Goal: Task Accomplishment & Management: Use online tool/utility

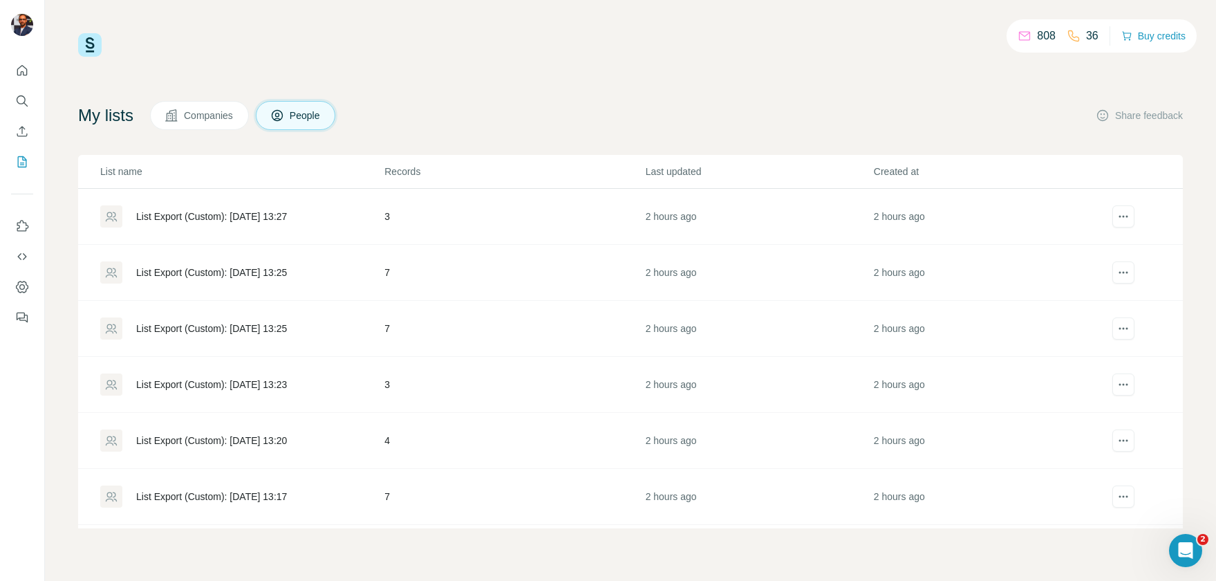
click at [287, 218] on div "List Export (Custom): [DATE] 13:27" at bounding box center [211, 216] width 151 height 14
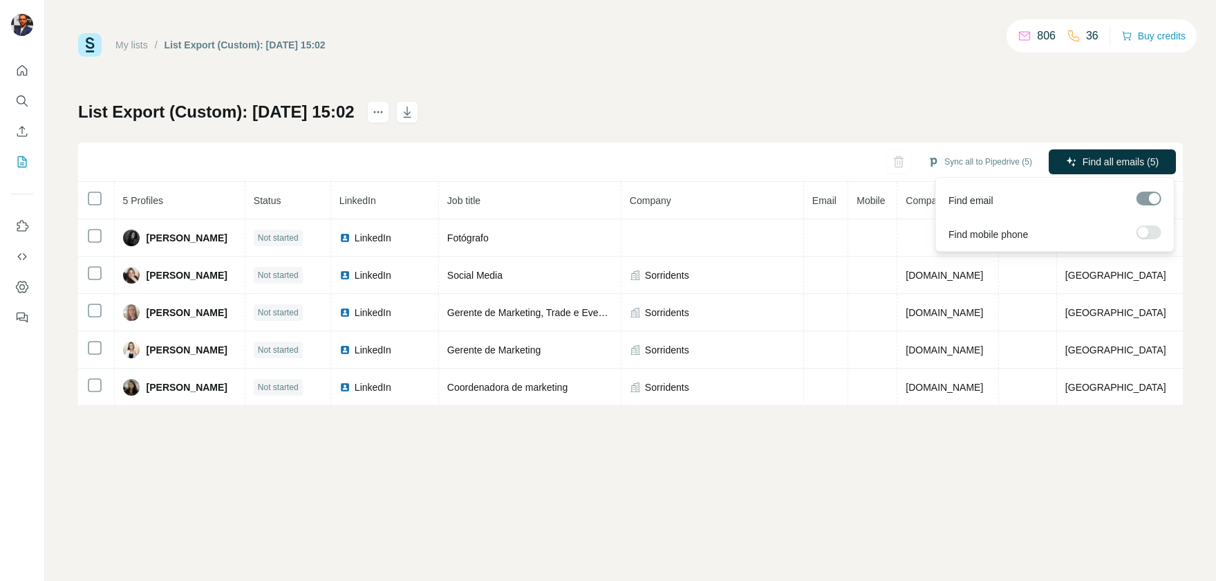
click at [1067, 161] on icon "button" at bounding box center [1071, 161] width 9 height 9
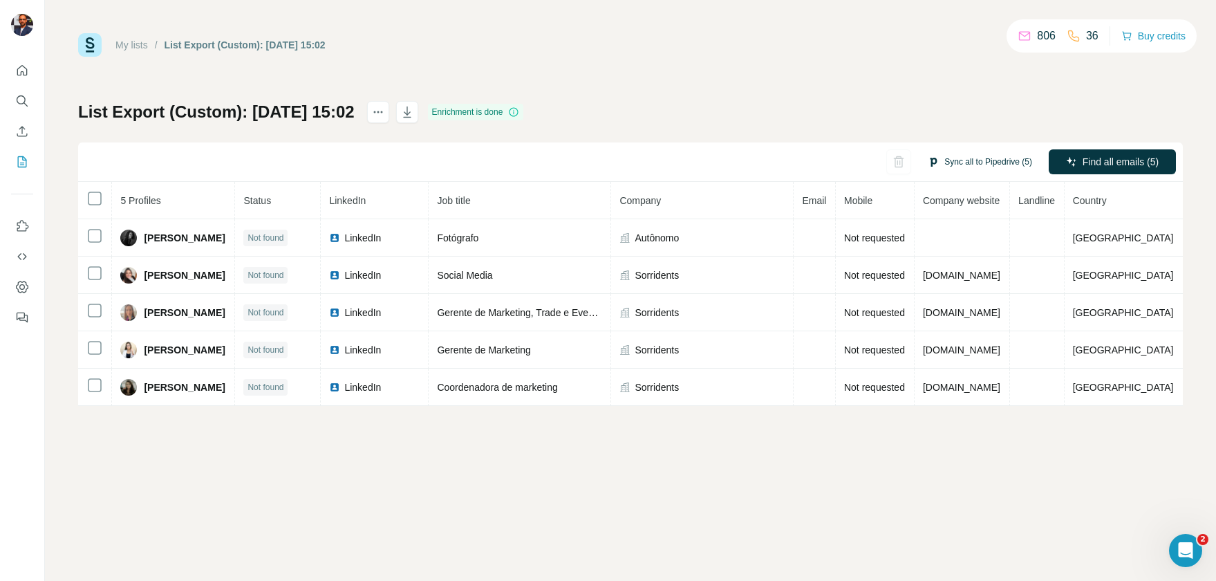
click at [998, 162] on button "Sync all to Pipedrive (5)" at bounding box center [980, 161] width 124 height 21
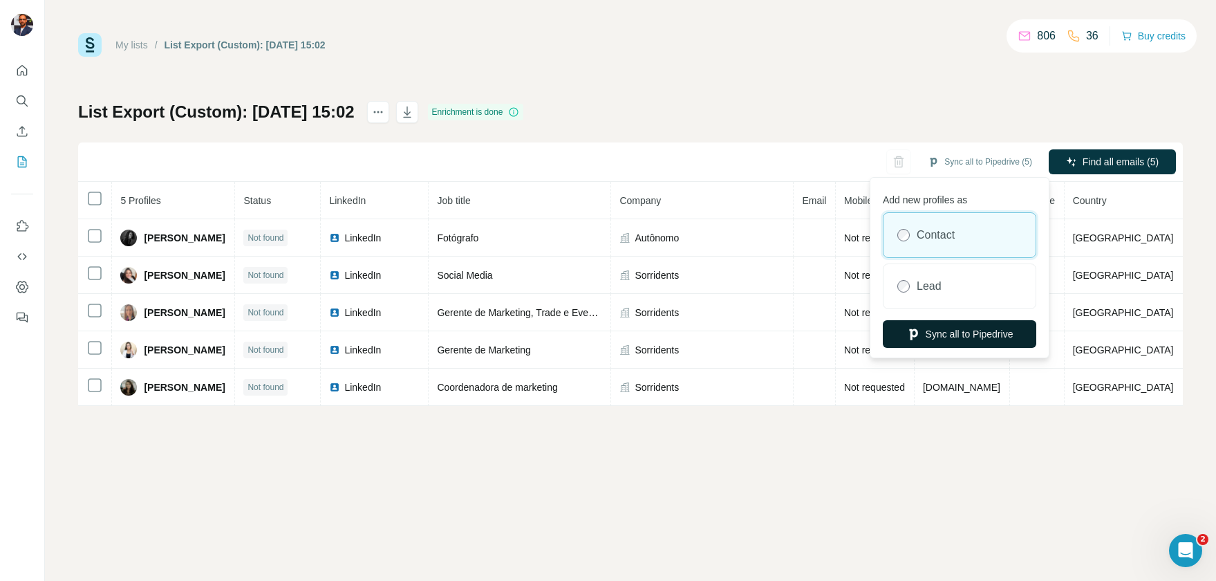
click at [960, 338] on button "Sync all to Pipedrive" at bounding box center [959, 334] width 153 height 28
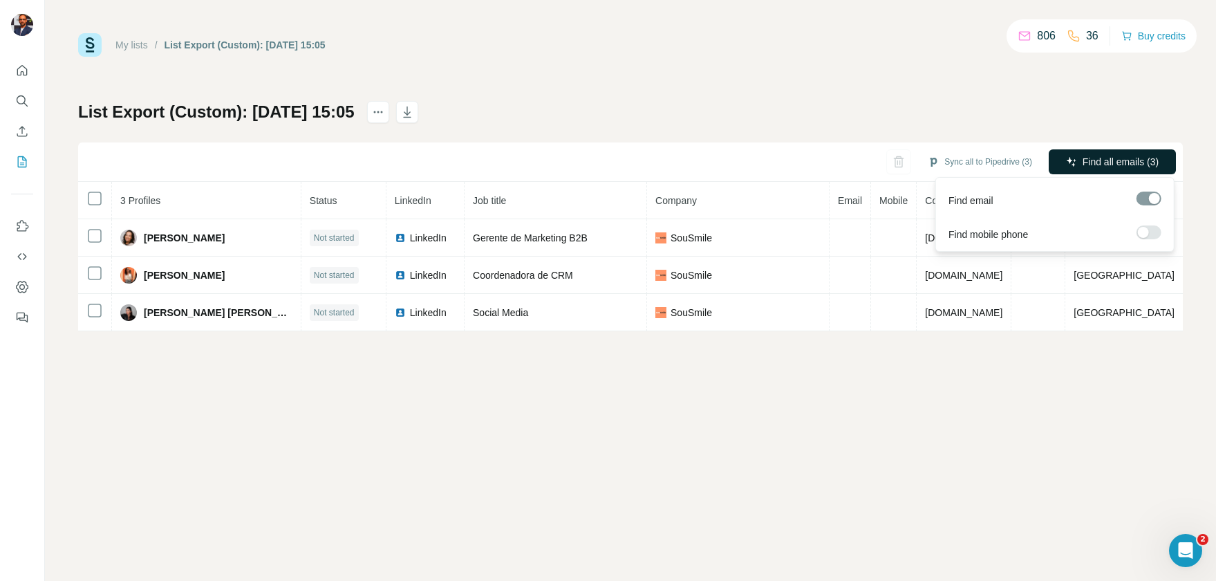
click at [1085, 160] on span "Find all emails (3)" at bounding box center [1121, 162] width 76 height 14
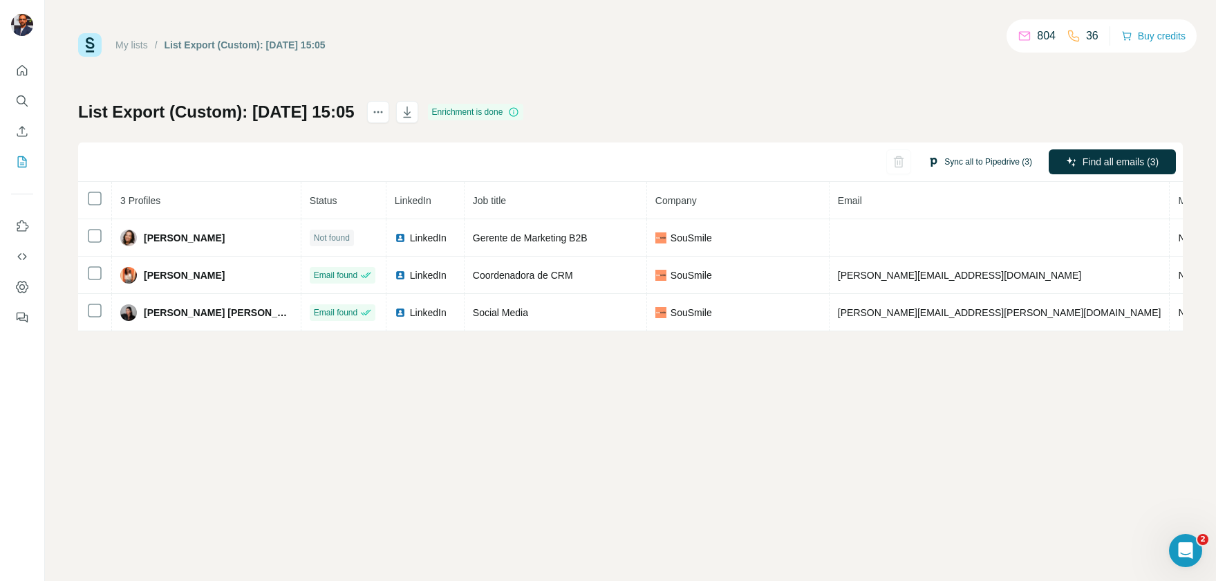
click at [1013, 159] on button "Sync all to Pipedrive (3)" at bounding box center [980, 161] width 124 height 21
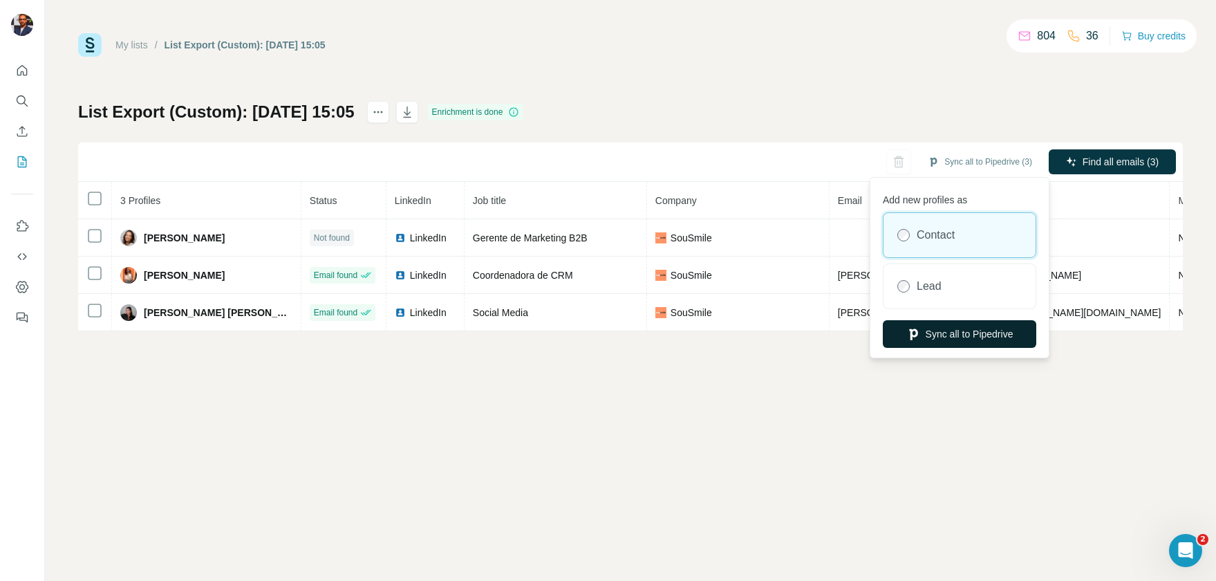
click at [939, 336] on button "Sync all to Pipedrive" at bounding box center [959, 334] width 153 height 28
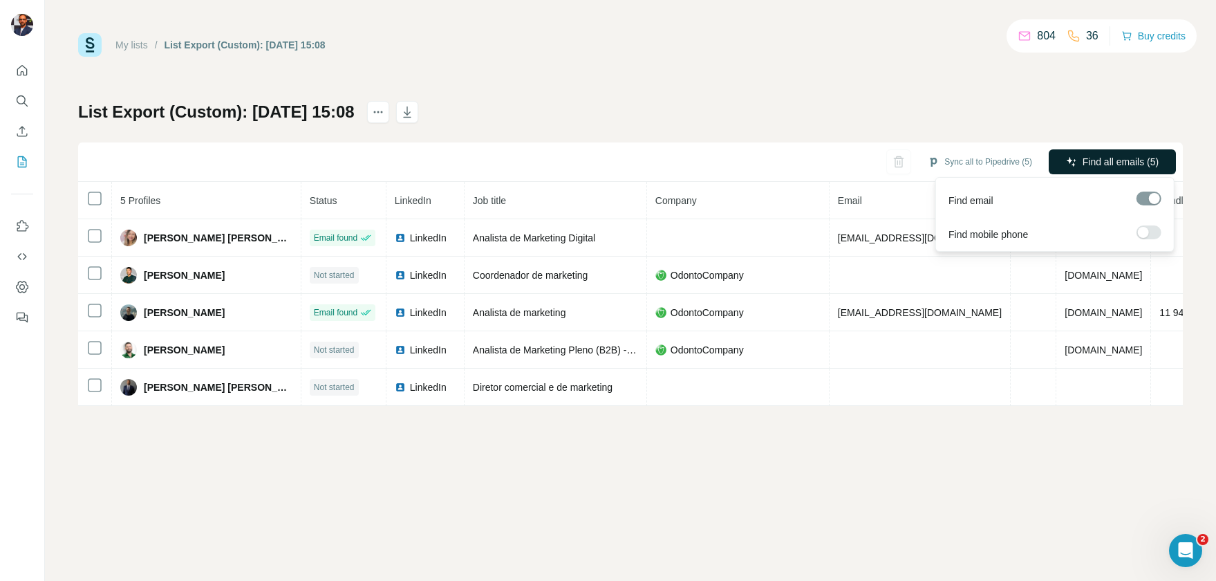
click at [1073, 160] on icon "button" at bounding box center [1071, 161] width 11 height 11
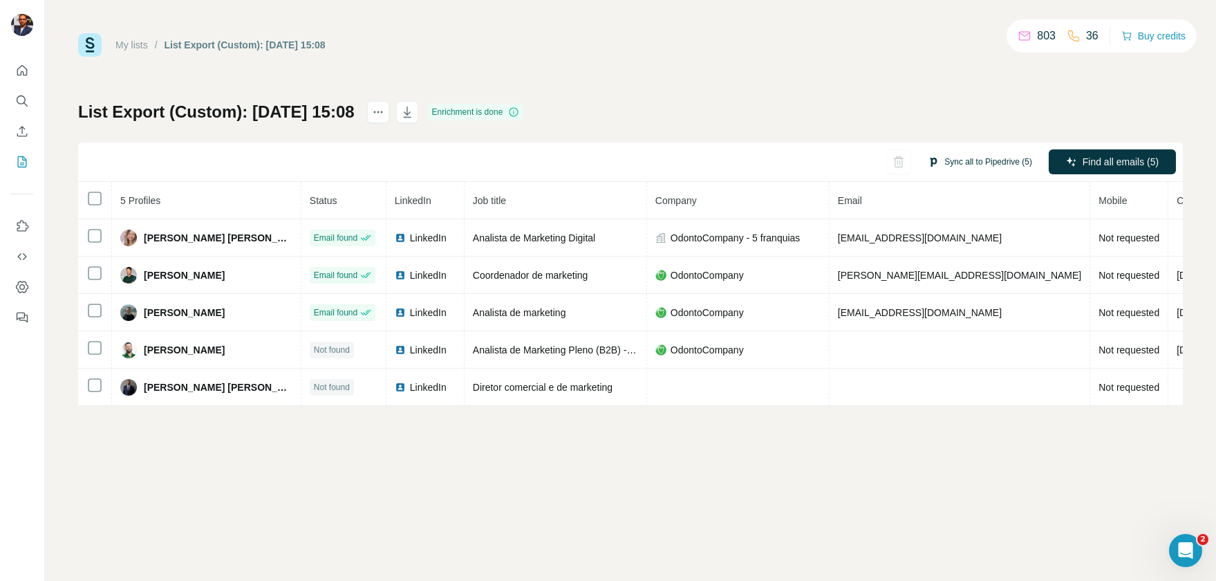
click at [972, 160] on button "Sync all to Pipedrive (5)" at bounding box center [980, 161] width 124 height 21
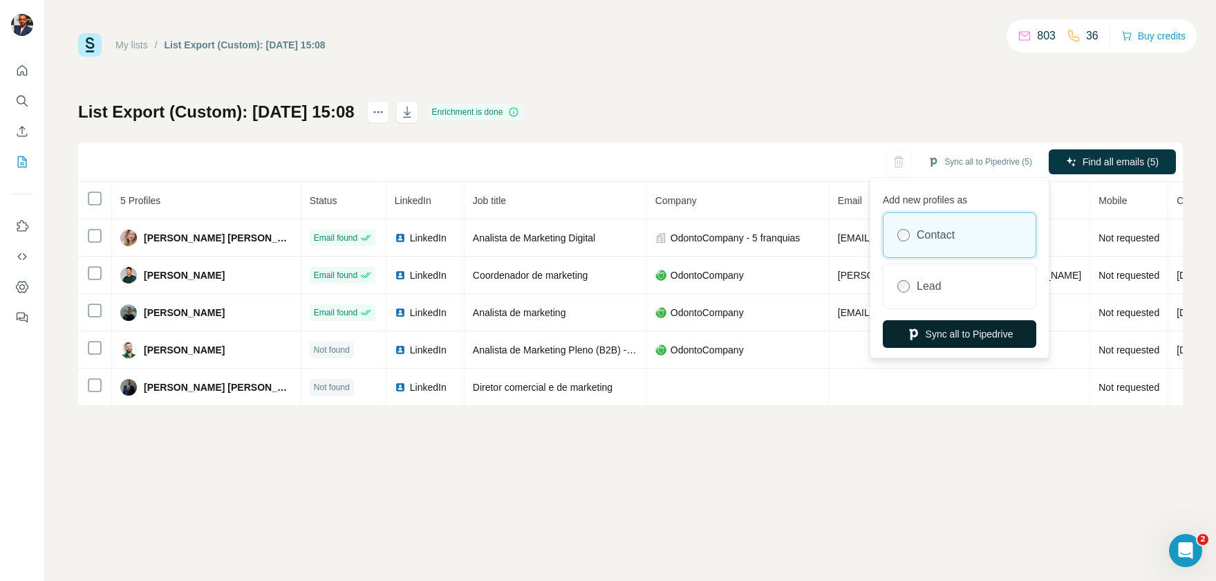
click at [951, 324] on button "Sync all to Pipedrive" at bounding box center [959, 334] width 153 height 28
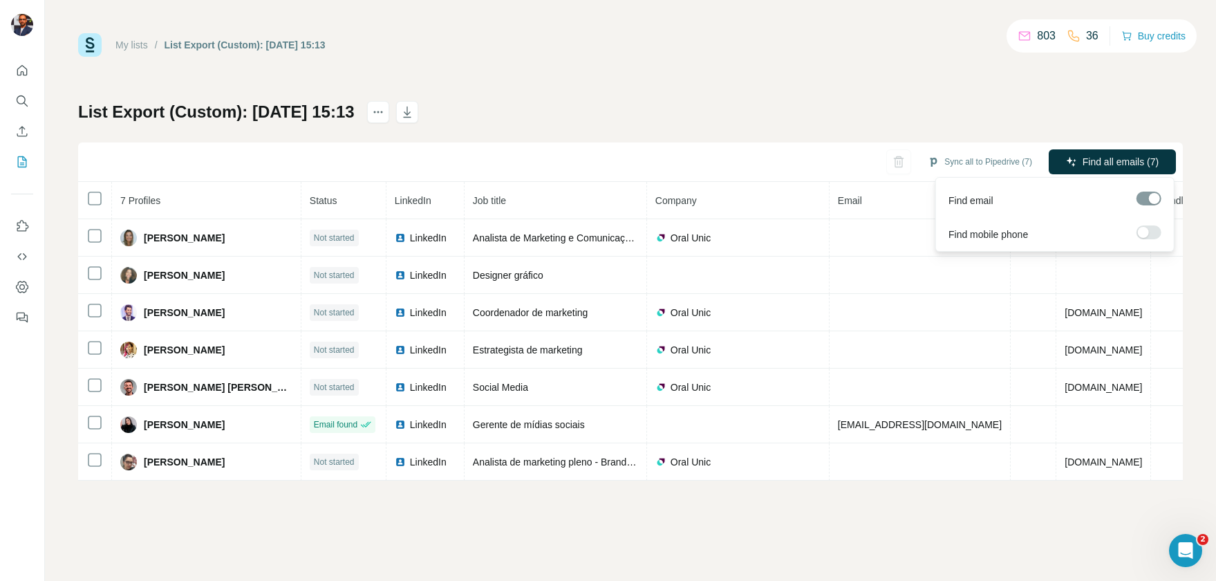
click at [1083, 158] on span "Find all emails (7)" at bounding box center [1121, 162] width 76 height 14
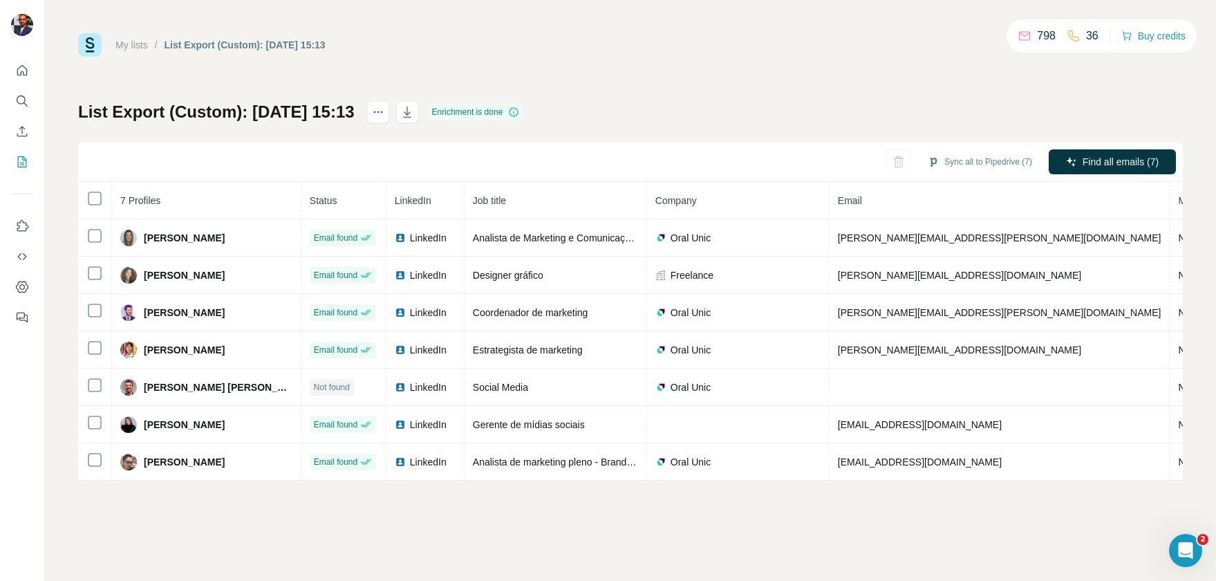
click at [1001, 160] on button "Sync all to Pipedrive (7)" at bounding box center [980, 161] width 124 height 21
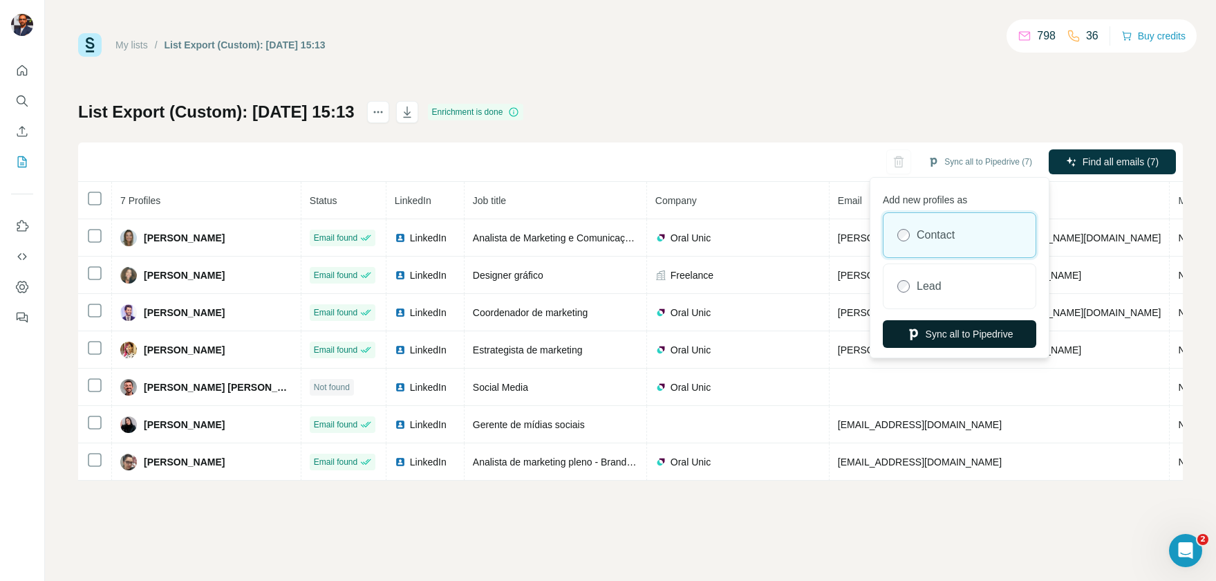
click at [944, 334] on button "Sync all to Pipedrive" at bounding box center [959, 334] width 153 height 28
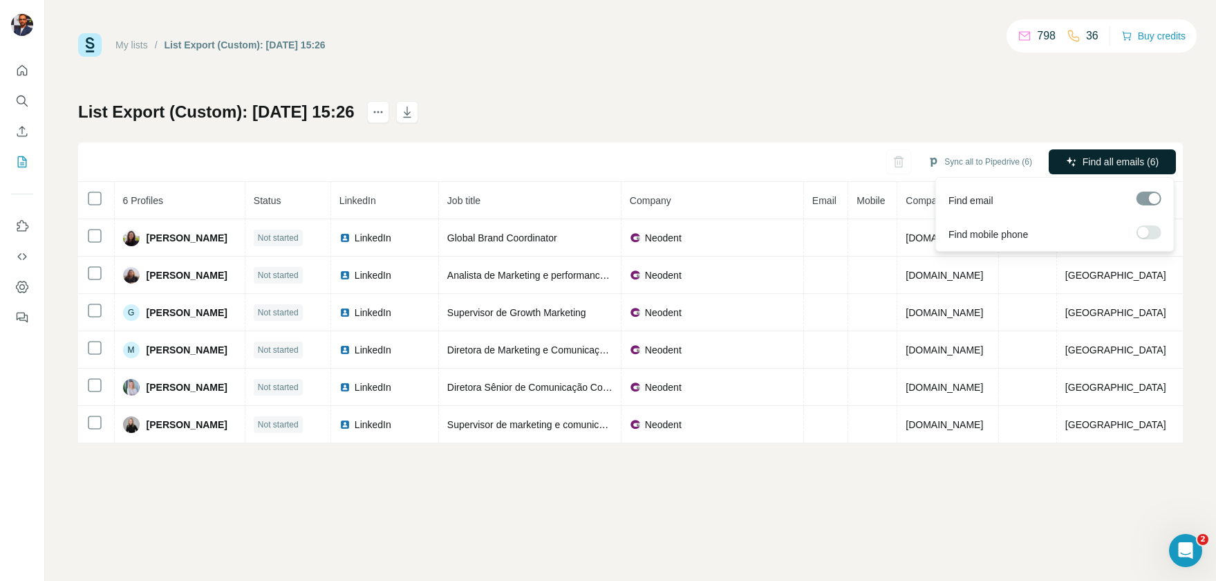
click at [1083, 162] on span "Find all emails (6)" at bounding box center [1121, 162] width 76 height 14
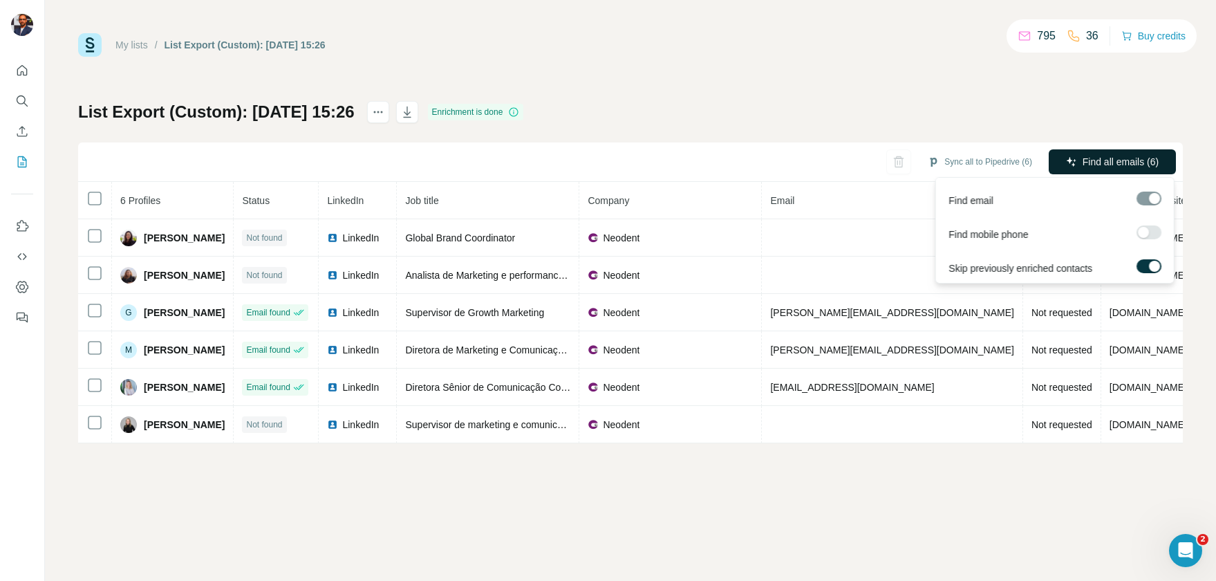
click at [1078, 160] on button "Find all emails (6)" at bounding box center [1112, 161] width 127 height 25
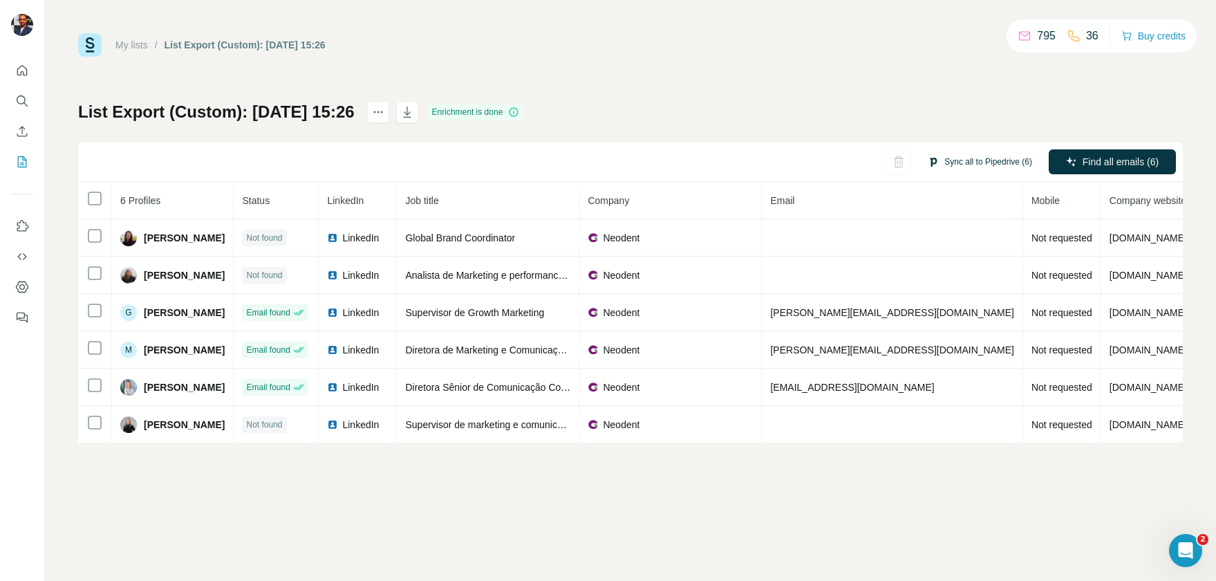
click at [986, 154] on button "Sync all to Pipedrive (6)" at bounding box center [980, 161] width 124 height 21
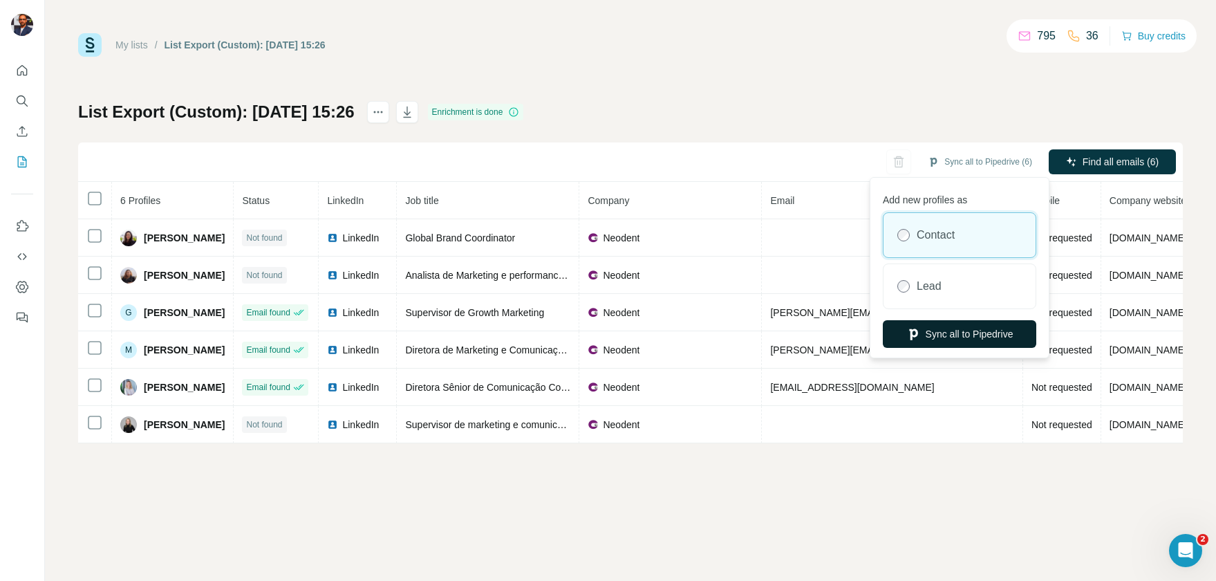
click at [935, 335] on button "Sync all to Pipedrive" at bounding box center [959, 334] width 153 height 28
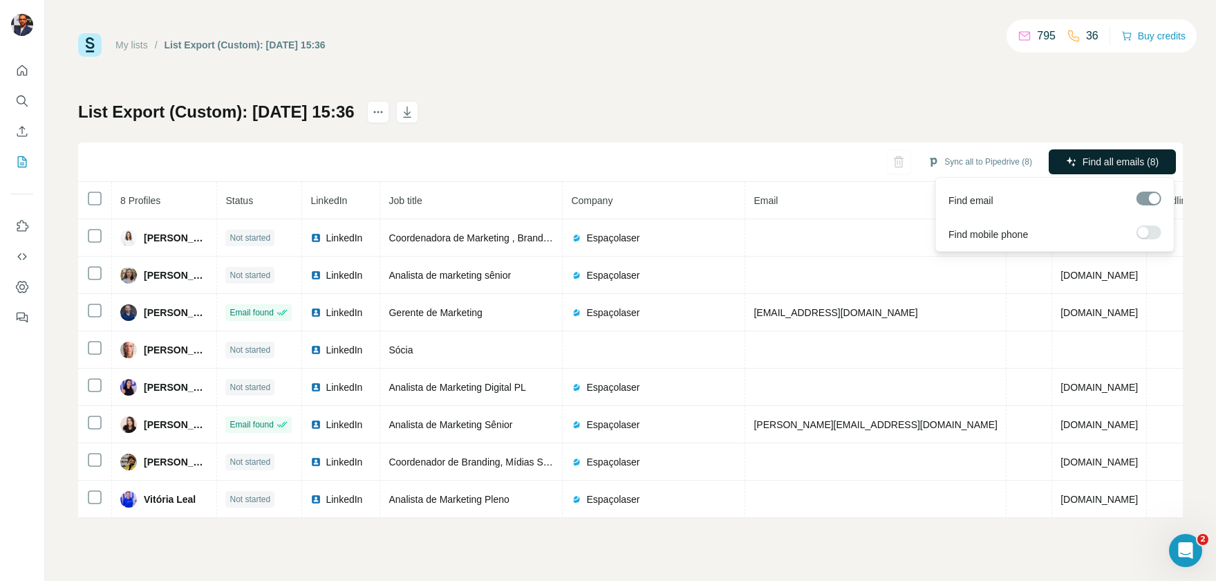
click at [1128, 157] on span "Find all emails (8)" at bounding box center [1121, 162] width 76 height 14
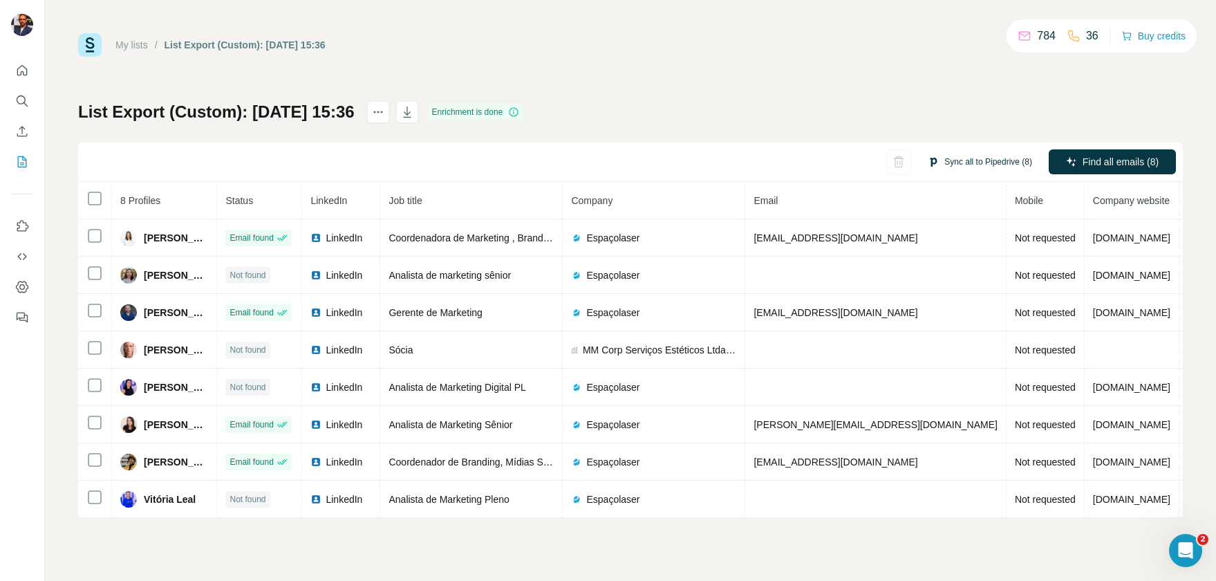
click at [964, 153] on button "Sync all to Pipedrive (8)" at bounding box center [980, 161] width 124 height 21
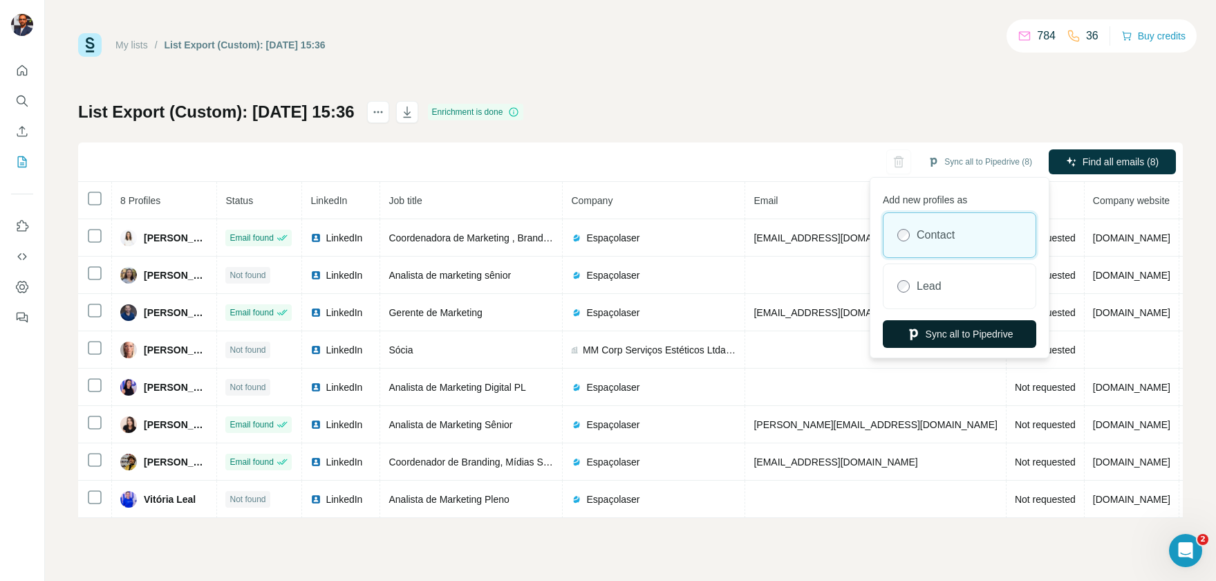
click at [968, 343] on button "Sync all to Pipedrive" at bounding box center [959, 334] width 153 height 28
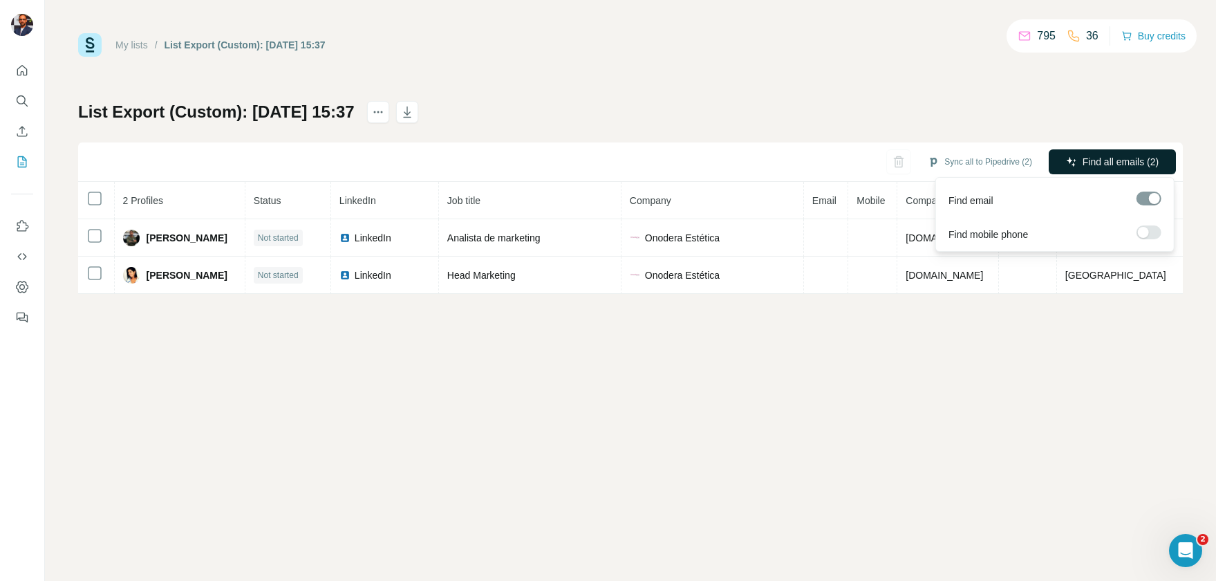
click at [1114, 153] on button "Find all emails (2)" at bounding box center [1112, 161] width 127 height 25
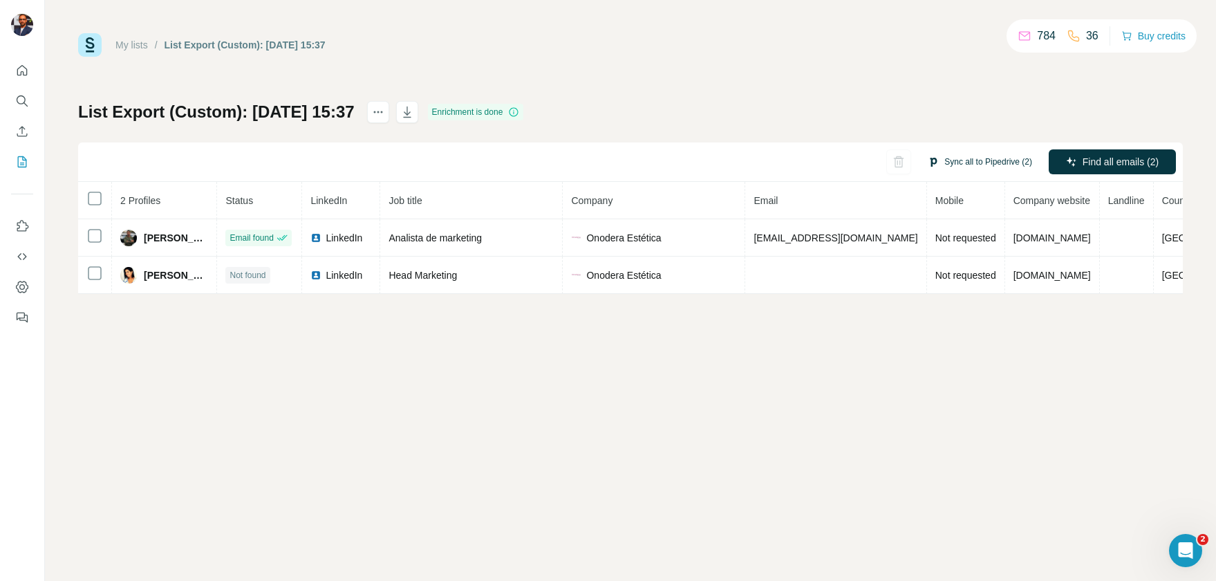
click at [964, 152] on button "Sync all to Pipedrive (2)" at bounding box center [980, 161] width 124 height 21
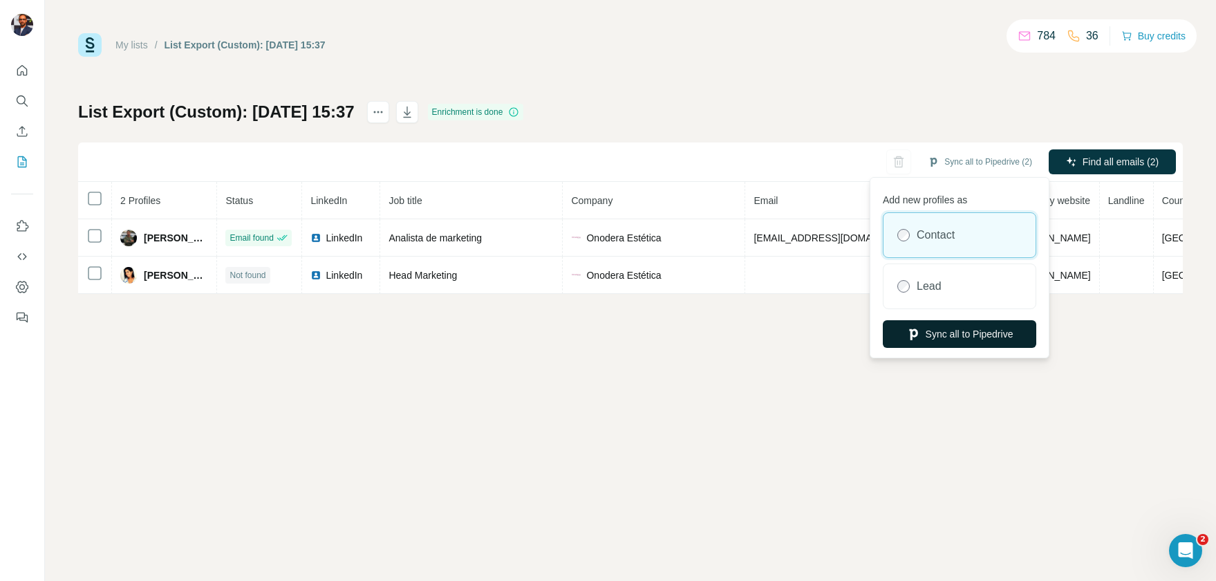
click at [944, 328] on button "Sync all to Pipedrive" at bounding box center [959, 334] width 153 height 28
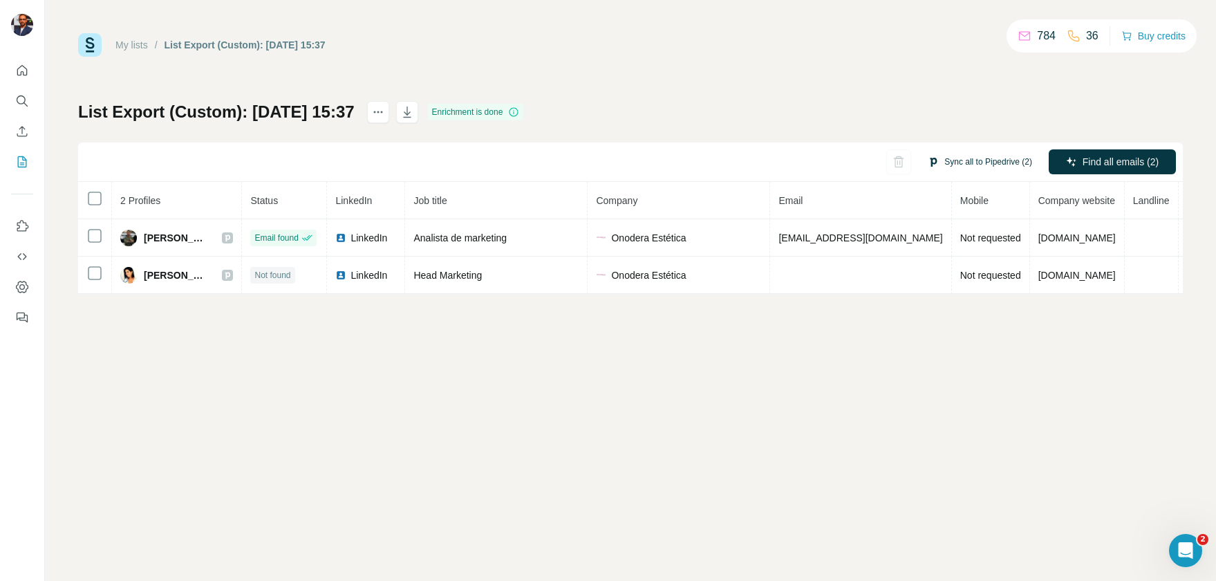
click at [980, 160] on button "Sync all to Pipedrive (2)" at bounding box center [980, 161] width 124 height 21
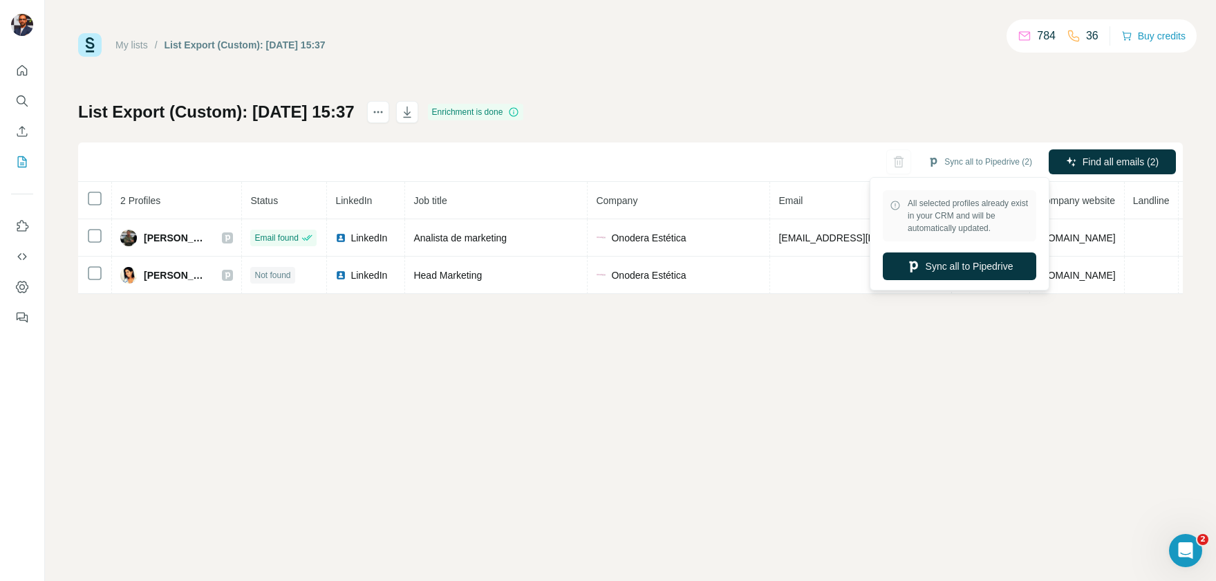
click at [775, 113] on div "List Export (Custom): 10/10/2025 15:37 Enrichment is done Sync all to Pipedrive…" at bounding box center [630, 197] width 1105 height 193
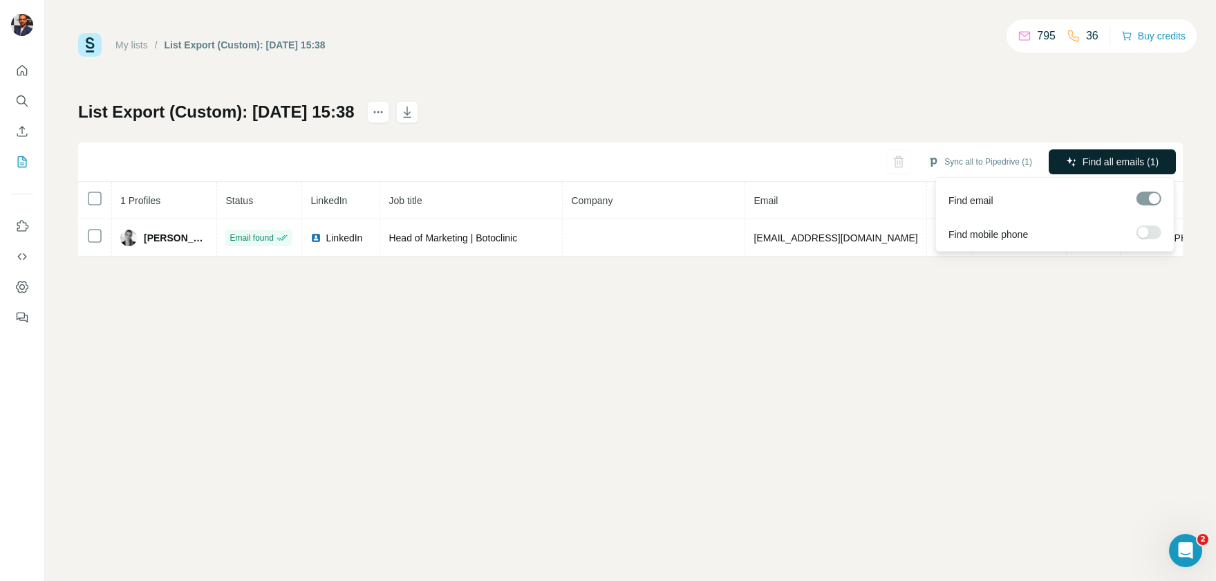
click at [1098, 166] on span "Find all emails (1)" at bounding box center [1121, 162] width 76 height 14
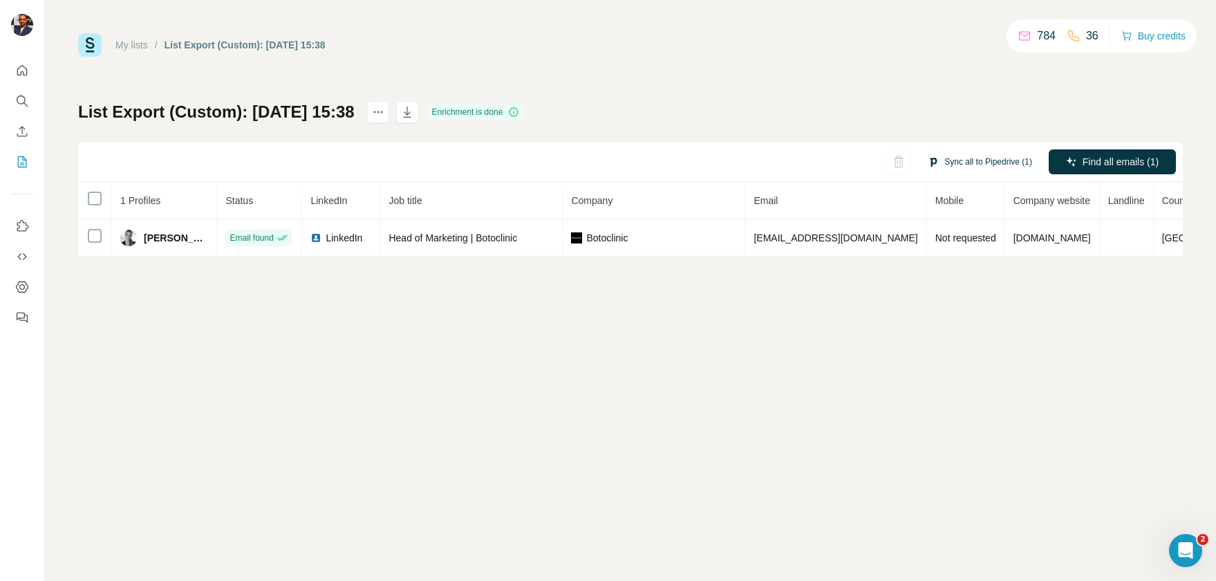
click at [962, 160] on button "Sync all to Pipedrive (1)" at bounding box center [980, 161] width 124 height 21
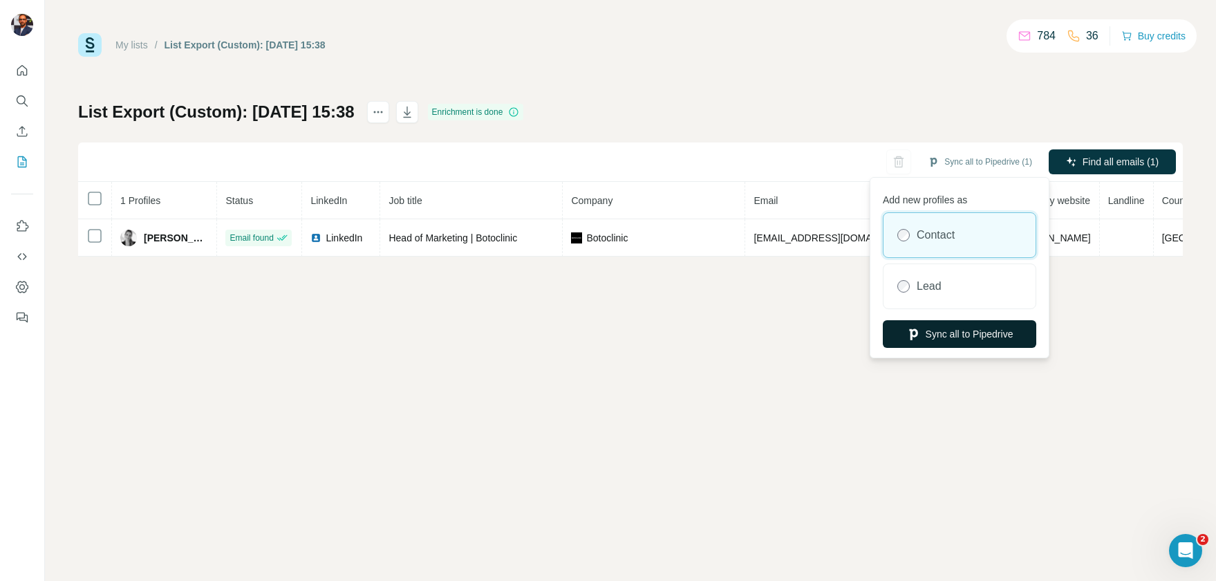
click at [938, 339] on button "Sync all to Pipedrive" at bounding box center [959, 334] width 153 height 28
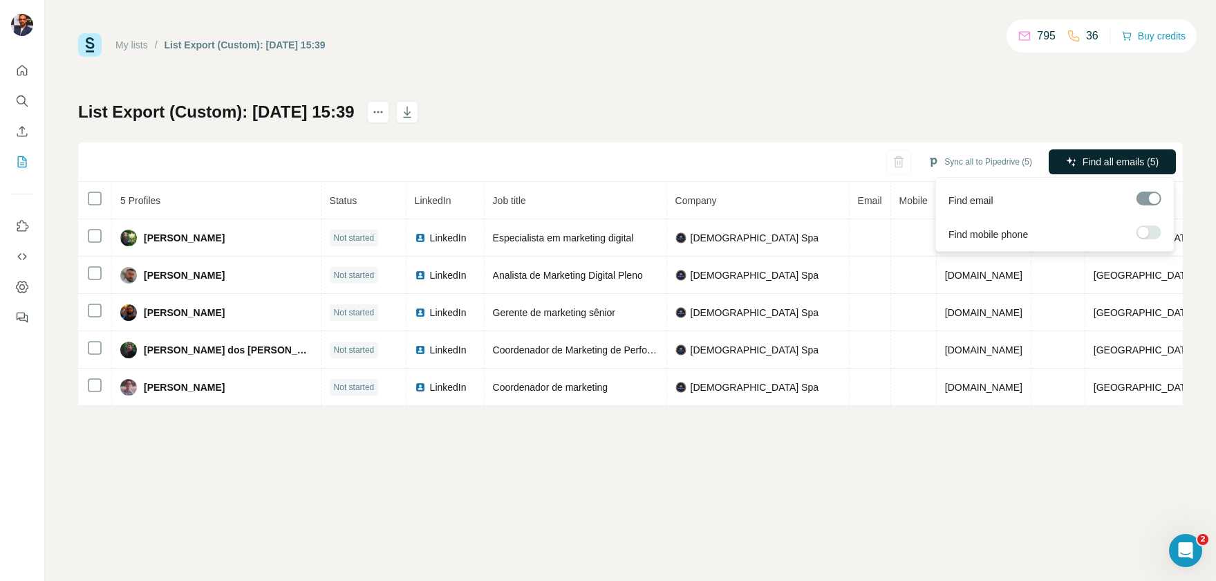
click at [1149, 153] on button "Find all emails (5)" at bounding box center [1112, 161] width 127 height 25
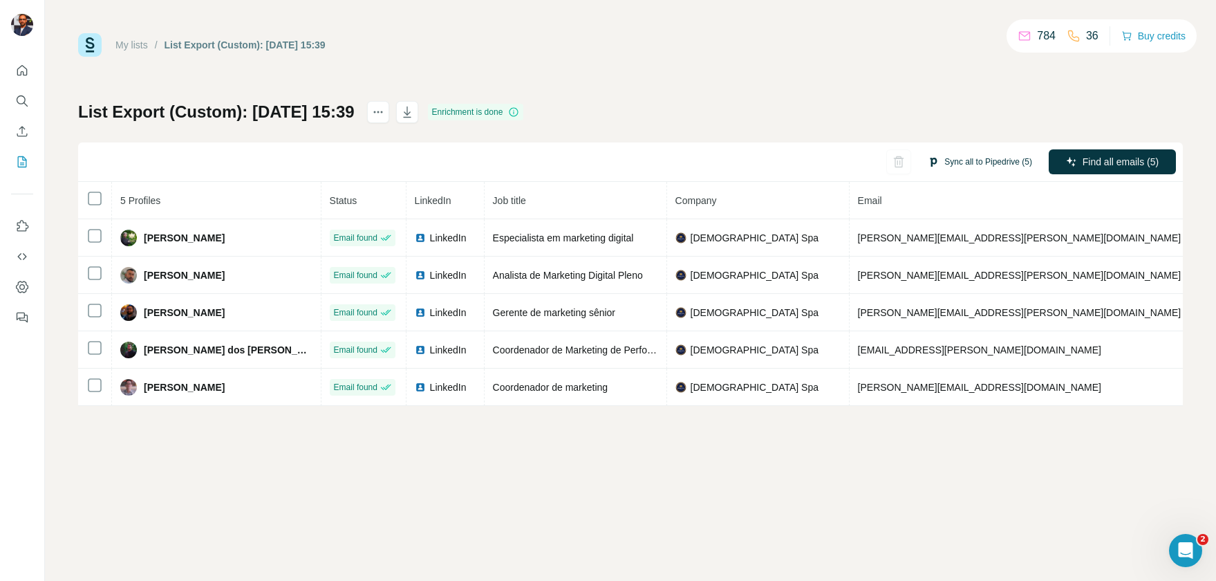
click at [980, 160] on button "Sync all to Pipedrive (5)" at bounding box center [980, 161] width 124 height 21
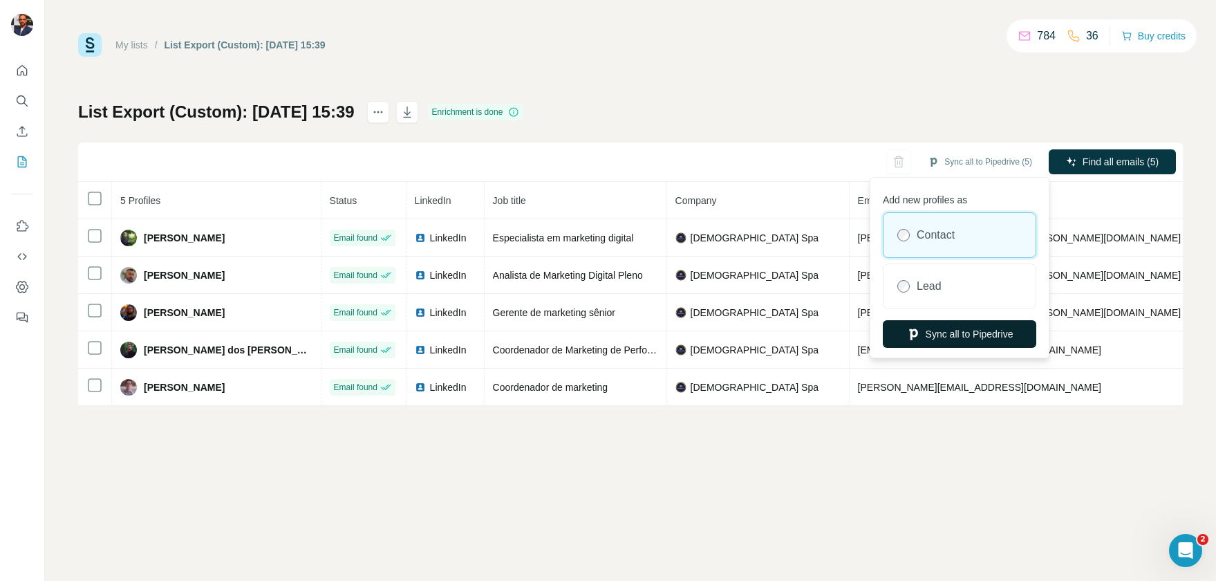
click at [955, 336] on button "Sync all to Pipedrive" at bounding box center [959, 334] width 153 height 28
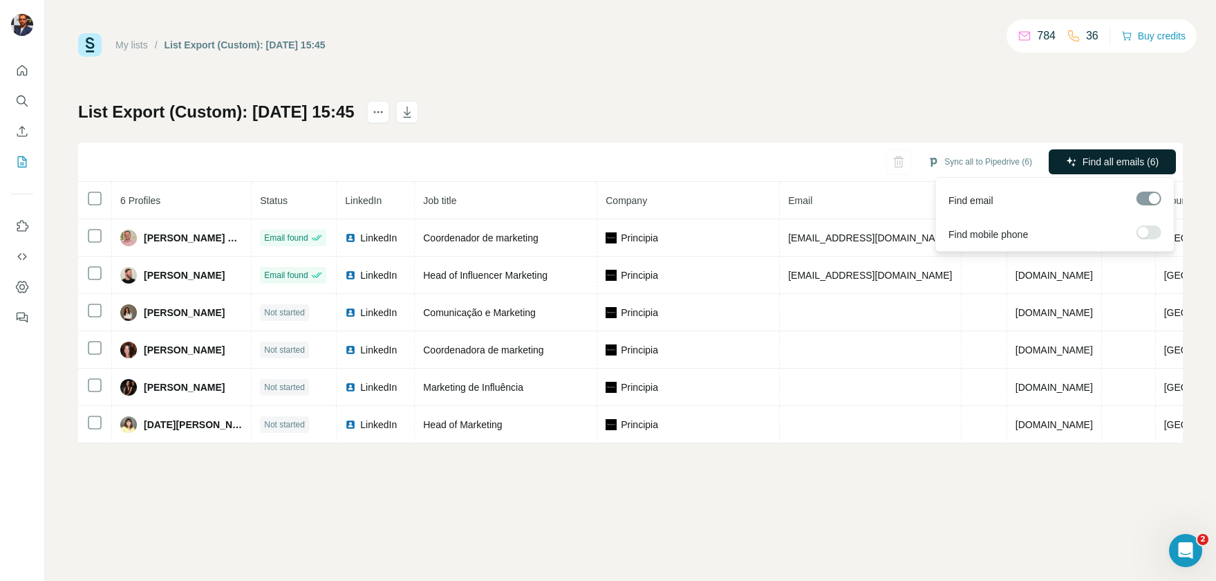
click at [1090, 166] on span "Find all emails (6)" at bounding box center [1121, 162] width 76 height 14
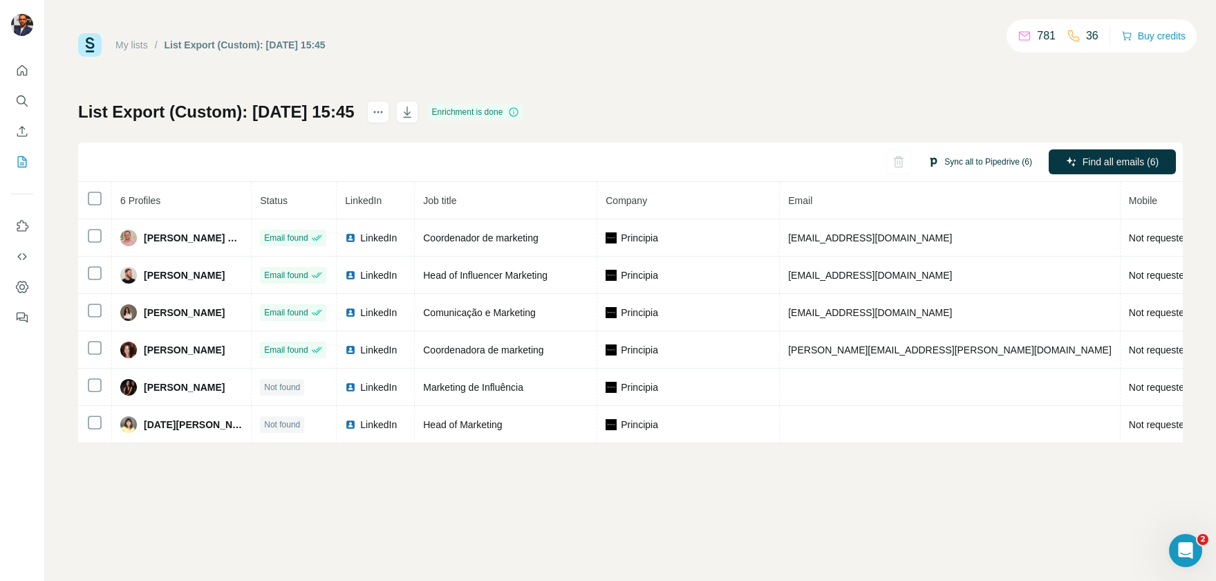
click at [955, 156] on button "Sync all to Pipedrive (6)" at bounding box center [980, 161] width 124 height 21
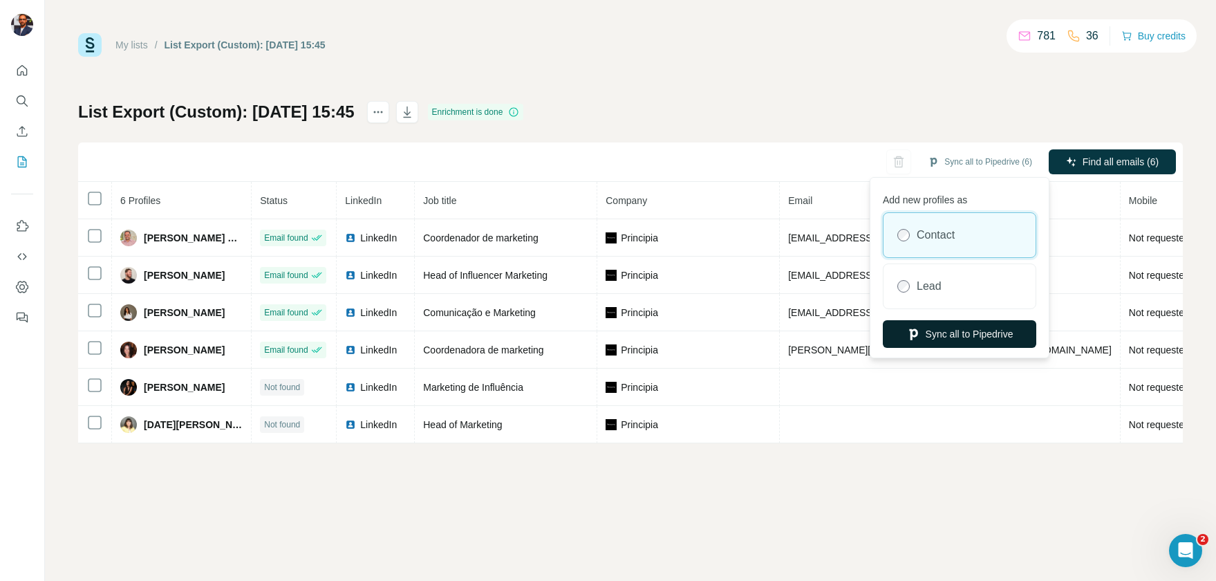
click at [972, 335] on button "Sync all to Pipedrive" at bounding box center [959, 334] width 153 height 28
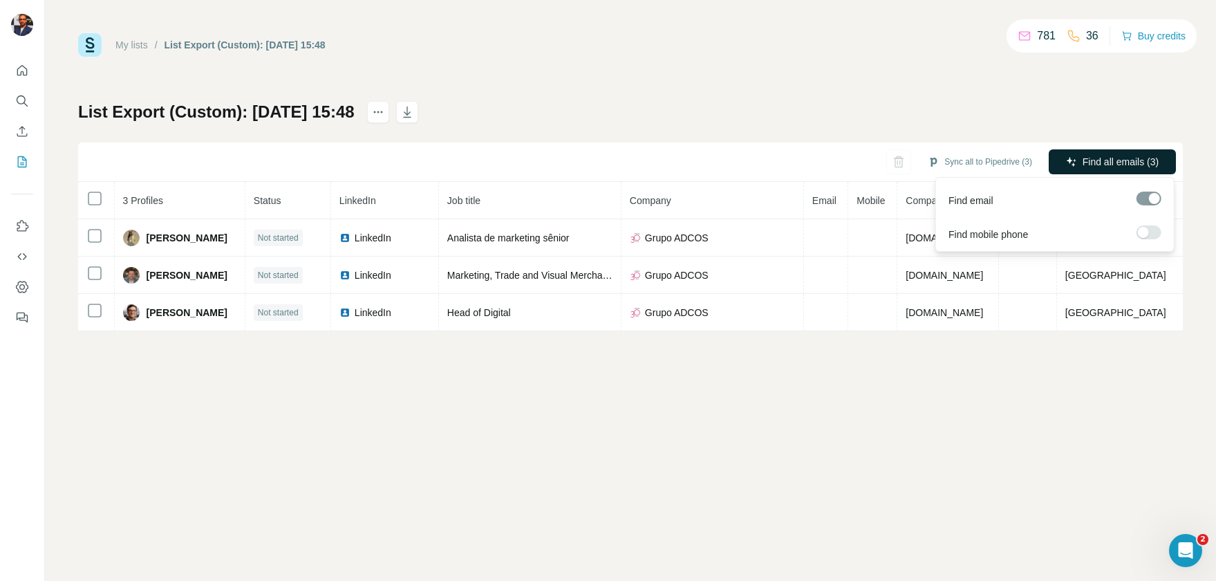
click at [1069, 163] on icon "button" at bounding box center [1071, 161] width 11 height 11
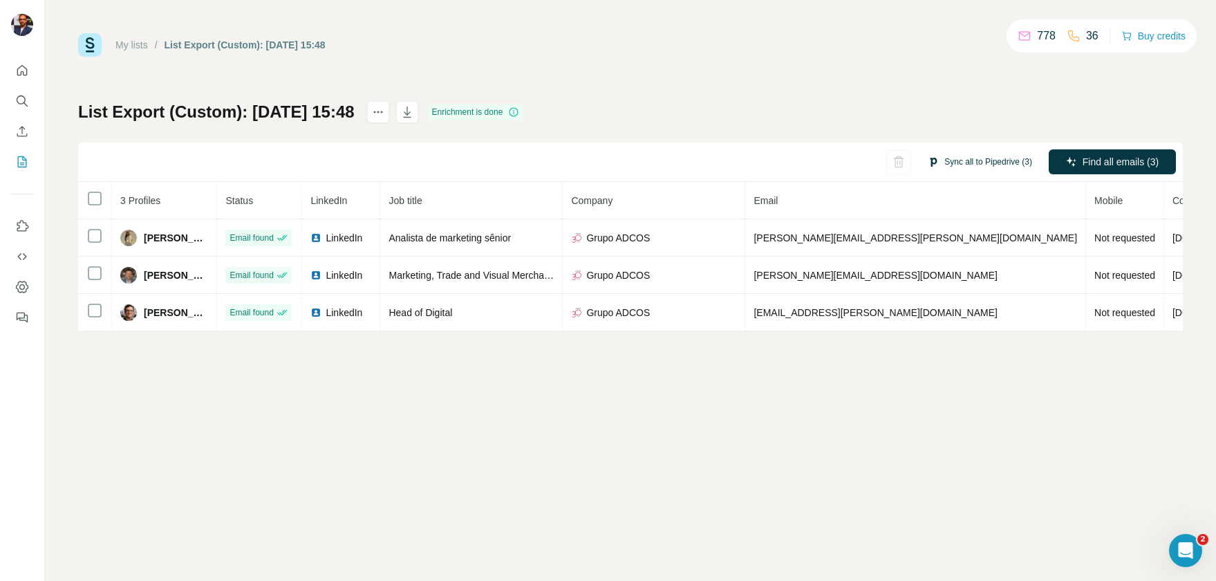
click at [986, 161] on button "Sync all to Pipedrive (3)" at bounding box center [980, 161] width 124 height 21
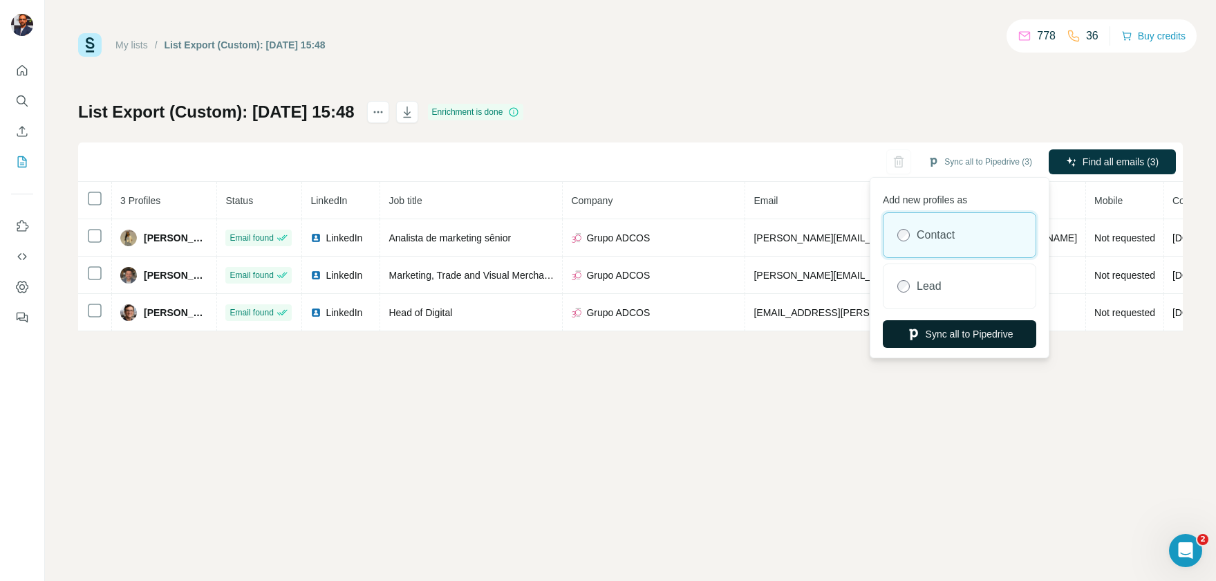
click at [968, 330] on button "Sync all to Pipedrive" at bounding box center [959, 334] width 153 height 28
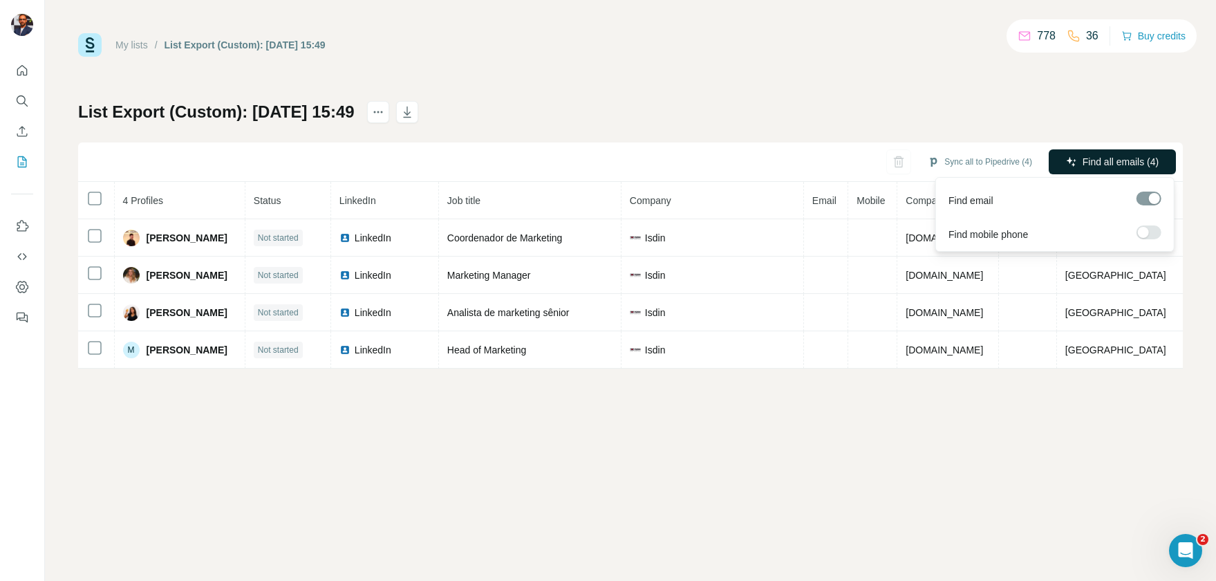
click at [1100, 162] on span "Find all emails (4)" at bounding box center [1121, 162] width 76 height 14
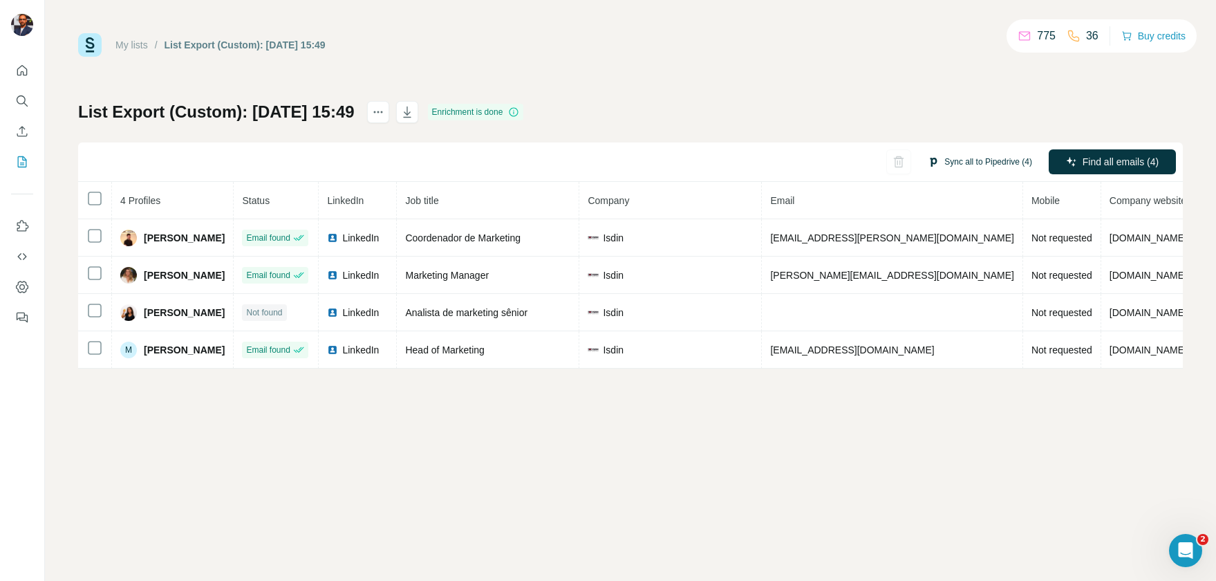
click at [1002, 164] on button "Sync all to Pipedrive (4)" at bounding box center [980, 161] width 124 height 21
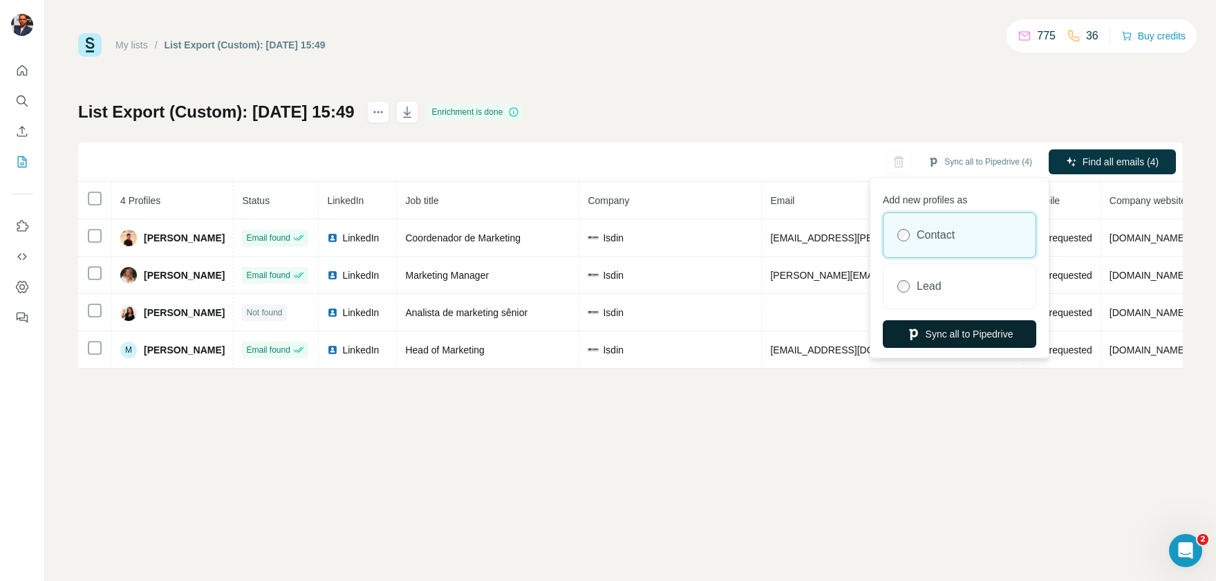
click at [965, 332] on button "Sync all to Pipedrive" at bounding box center [959, 334] width 153 height 28
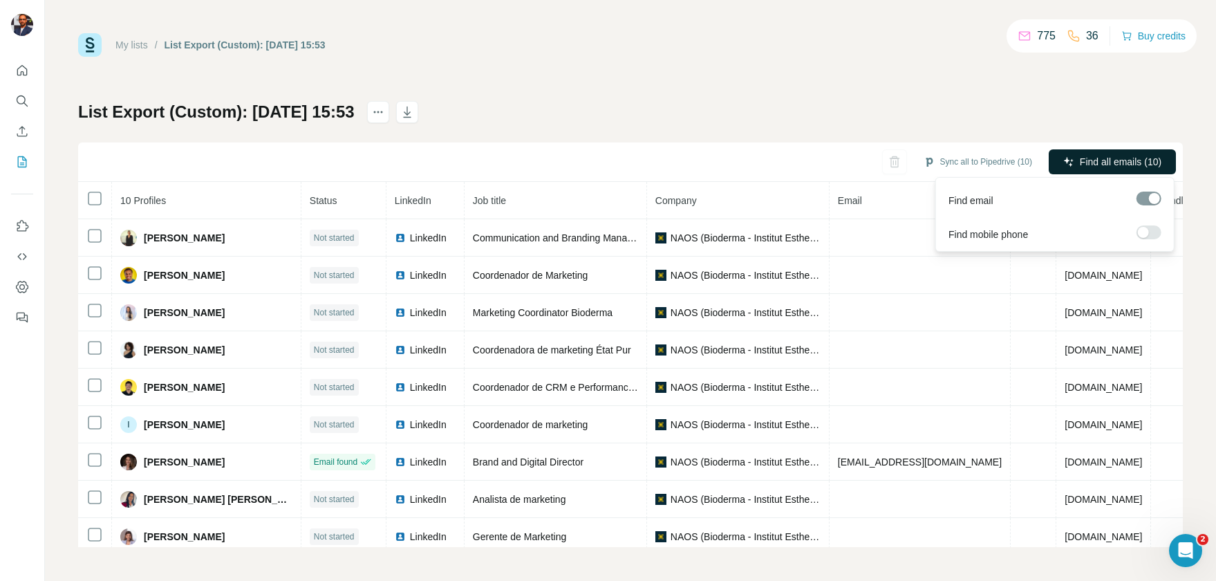
click at [1080, 161] on span "Find all emails (10)" at bounding box center [1121, 162] width 82 height 14
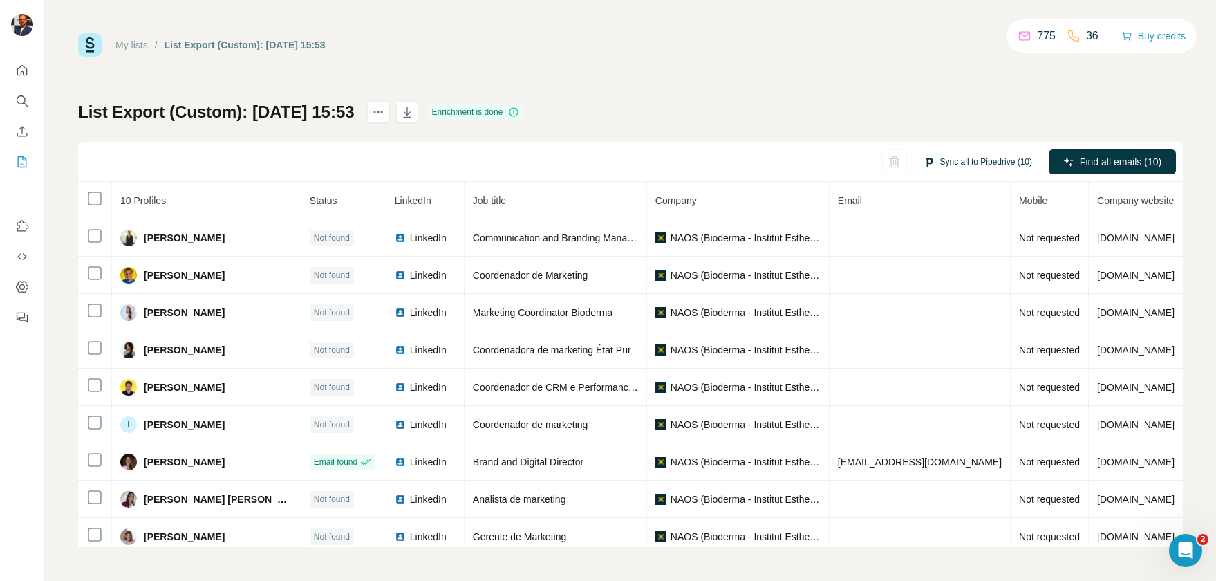
click at [951, 160] on button "Sync all to Pipedrive (10)" at bounding box center [978, 161] width 128 height 21
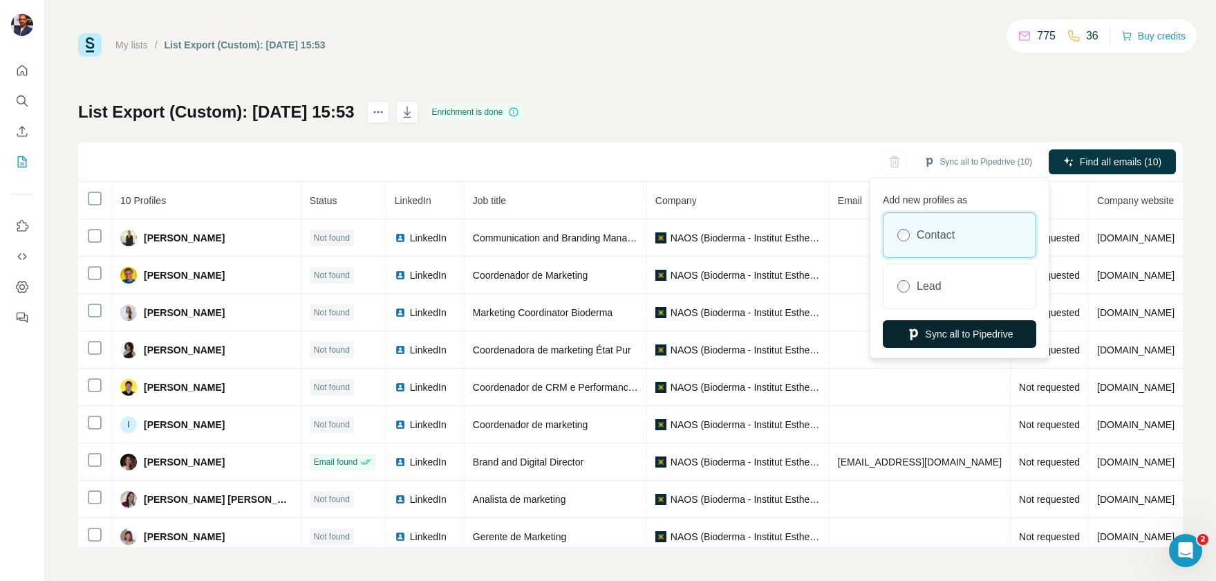
click at [951, 339] on button "Sync all to Pipedrive" at bounding box center [959, 334] width 153 height 28
